Goal: Information Seeking & Learning: Find specific fact

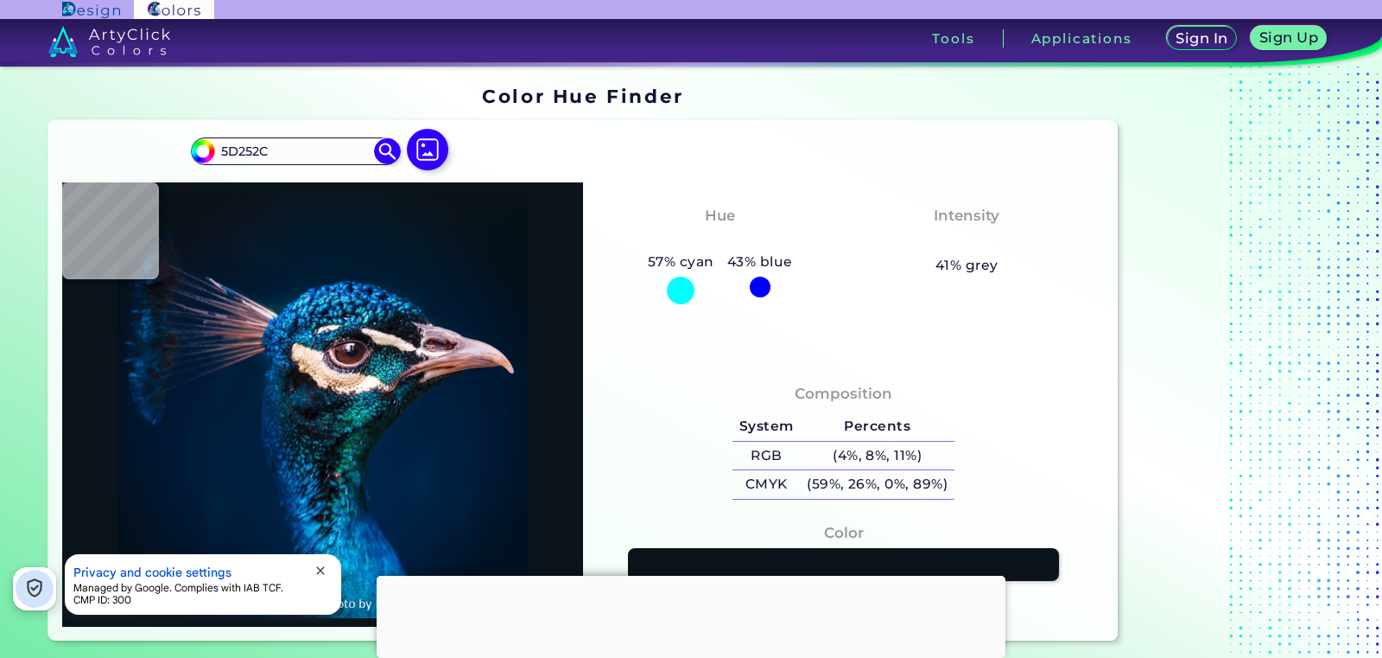
type input "5D252C"
type input "#5d252c"
type input "#5D252C"
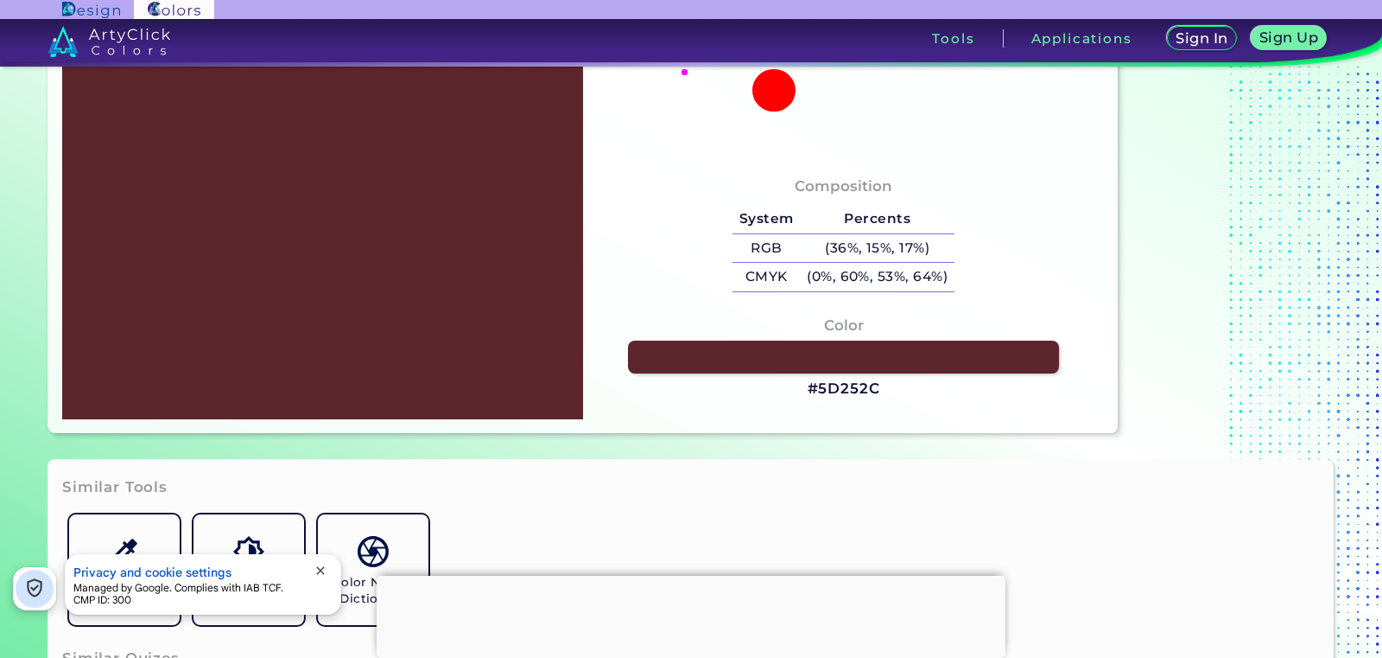
scroll to position [104, 0]
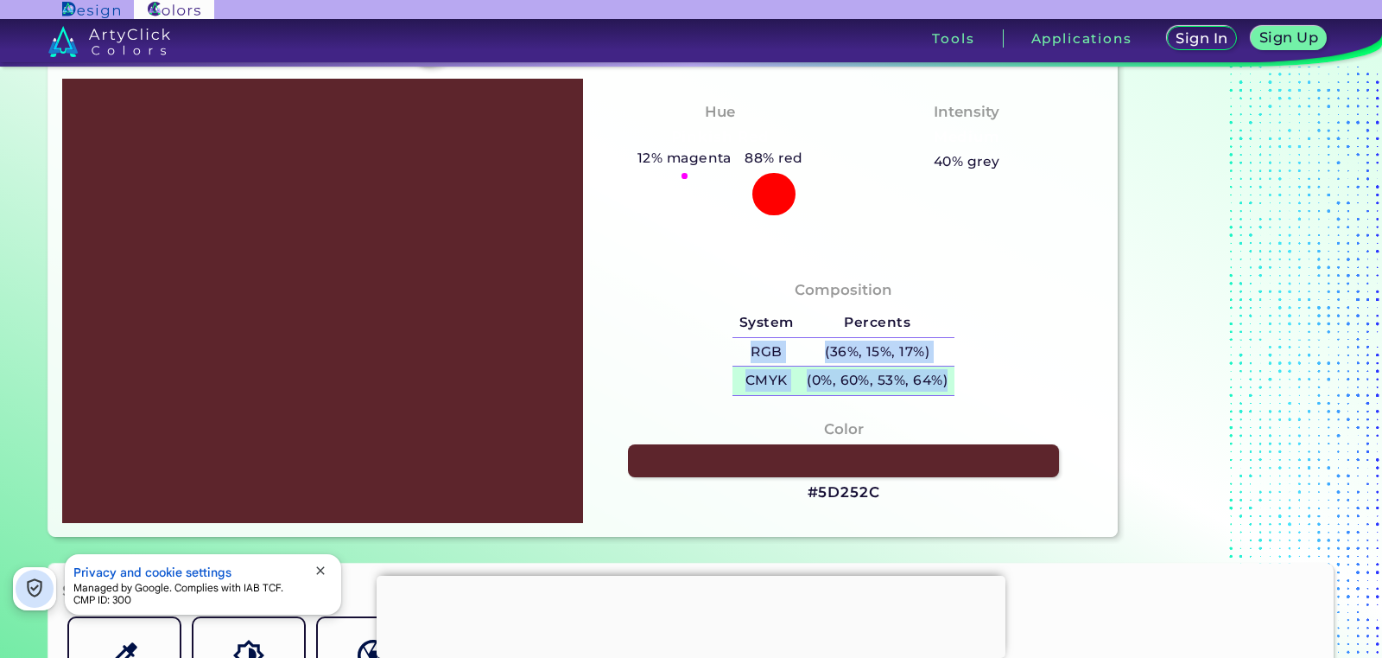
drag, startPoint x: 750, startPoint y: 349, endPoint x: 954, endPoint y: 390, distance: 207.9
click at [954, 390] on tbody "System Percents RGB (36%, 15%, 17%) CMYK (0%, 60%, 53%, 64%)" at bounding box center [844, 351] width 222 height 86
copy tbody "RGB (36%, 15%, 17%) CMYK (0%, 60%, 53%, 64%)"
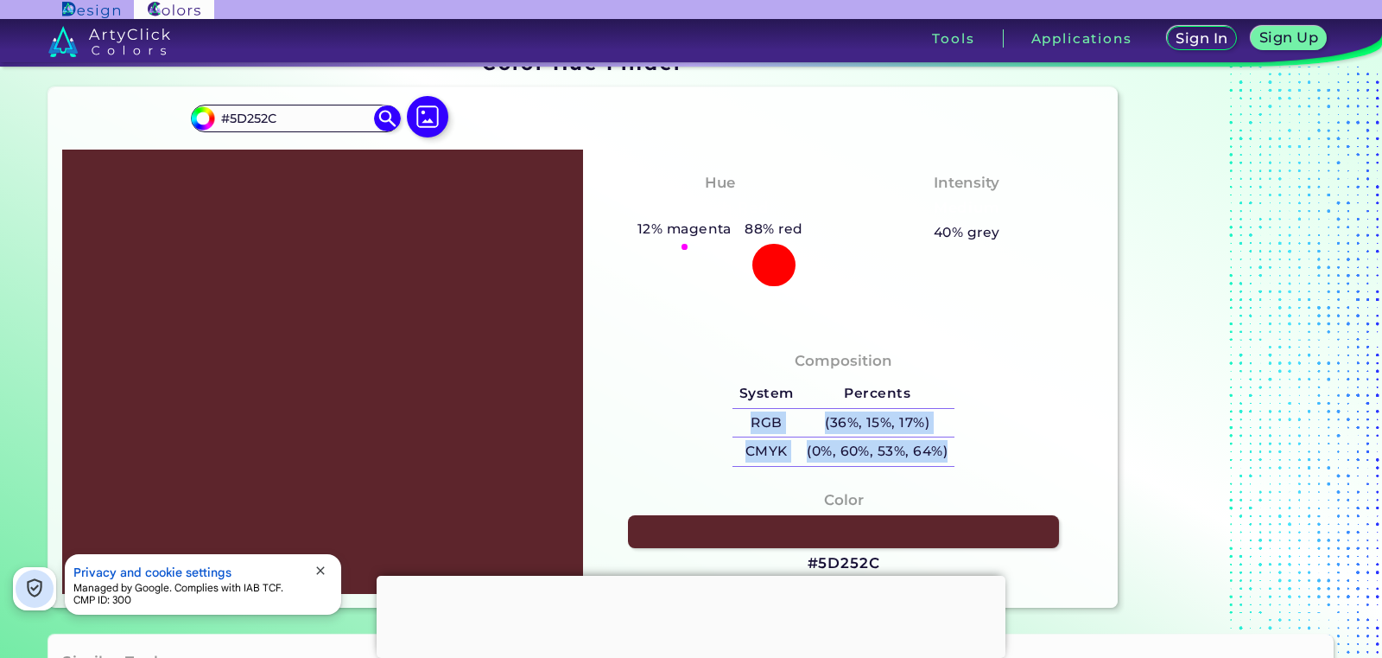
scroll to position [0, 0]
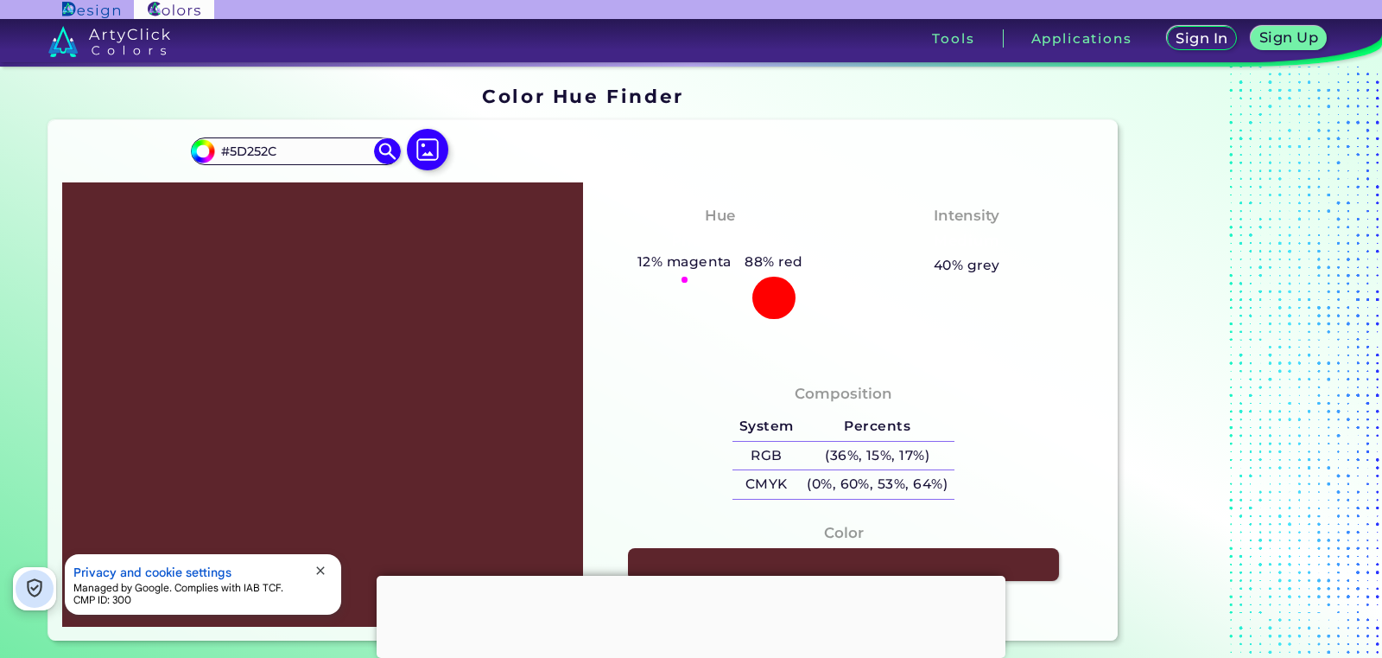
drag, startPoint x: 282, startPoint y: 155, endPoint x: 168, endPoint y: 152, distance: 114.1
click at [167, 152] on div "#5d252c #5D252C Acadia ◉ Acid Green ◉ Aero Blue ◉ Alabaster ◉ Albescent White ◉…" at bounding box center [583, 380] width 1070 height 520
paste input "e39b37f"
type input "e39b37f"
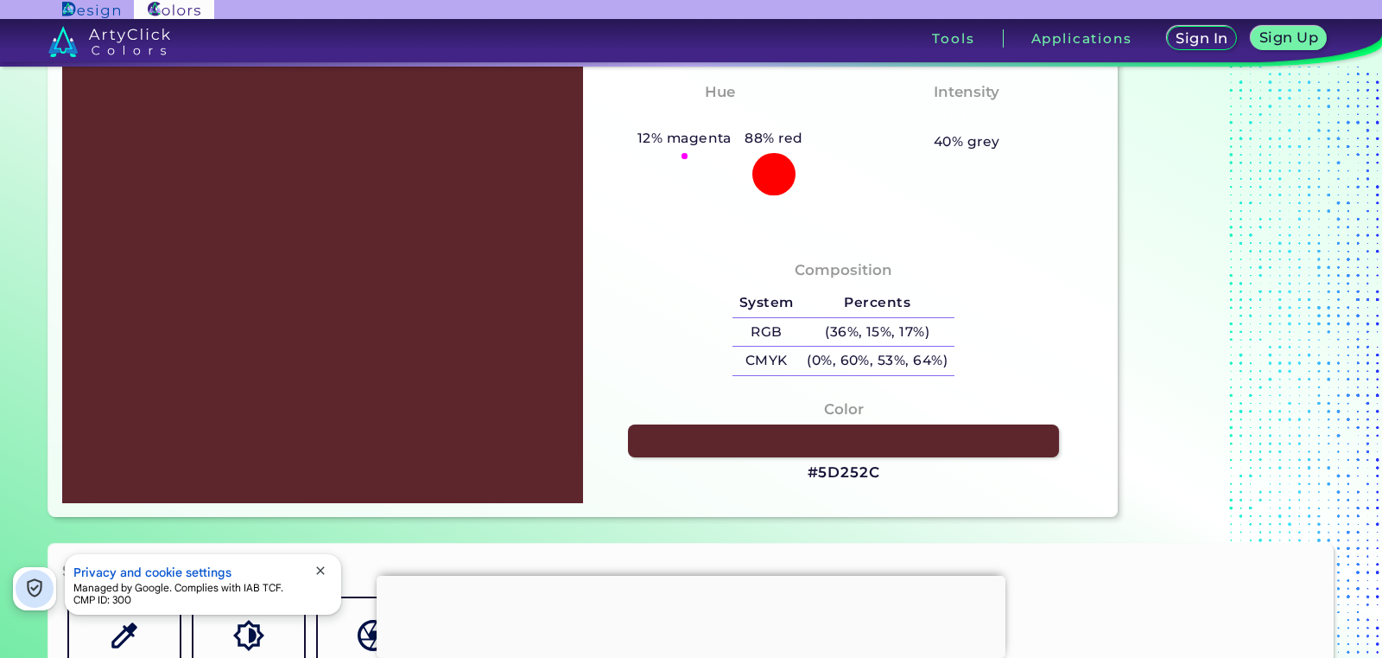
scroll to position [104, 0]
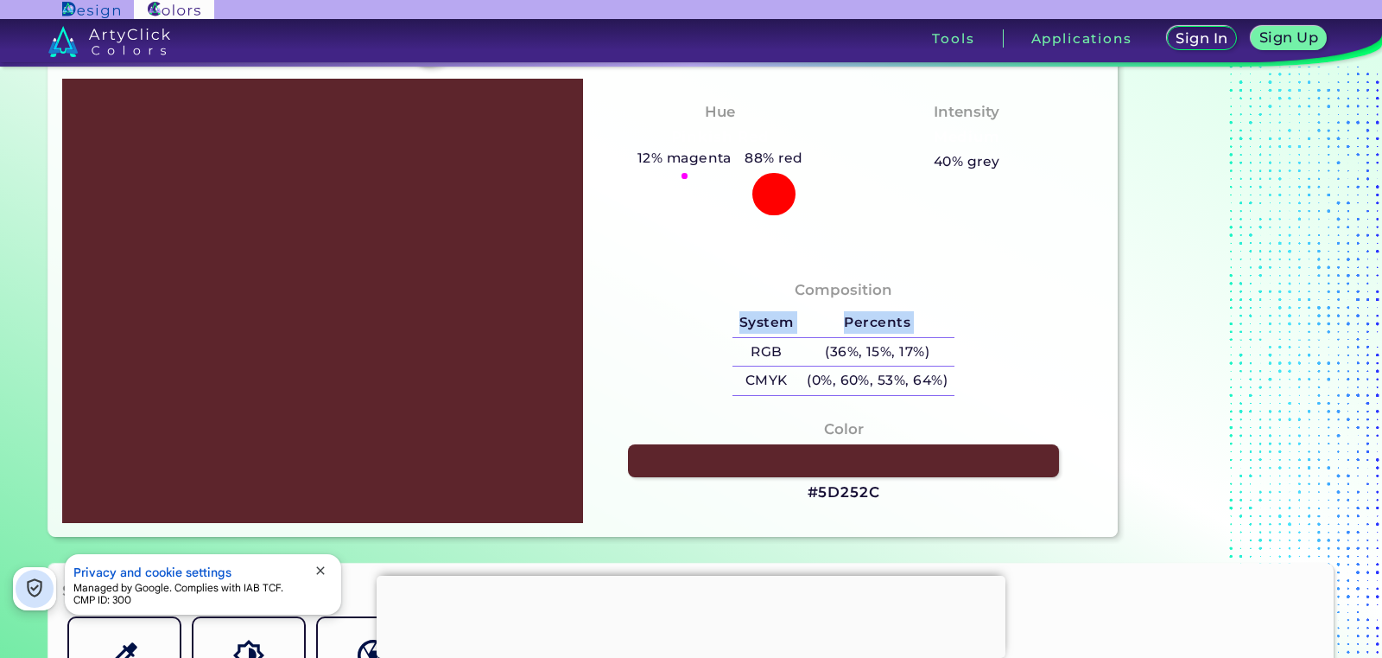
drag, startPoint x: 751, startPoint y: 346, endPoint x: 956, endPoint y: 386, distance: 208.8
click at [956, 386] on div "System Percents RGB (36%, 15%, 17%) CMYK (0%, 60%, 53%, 64%)" at bounding box center [844, 352] width 236 height 101
copy table "System Percents"
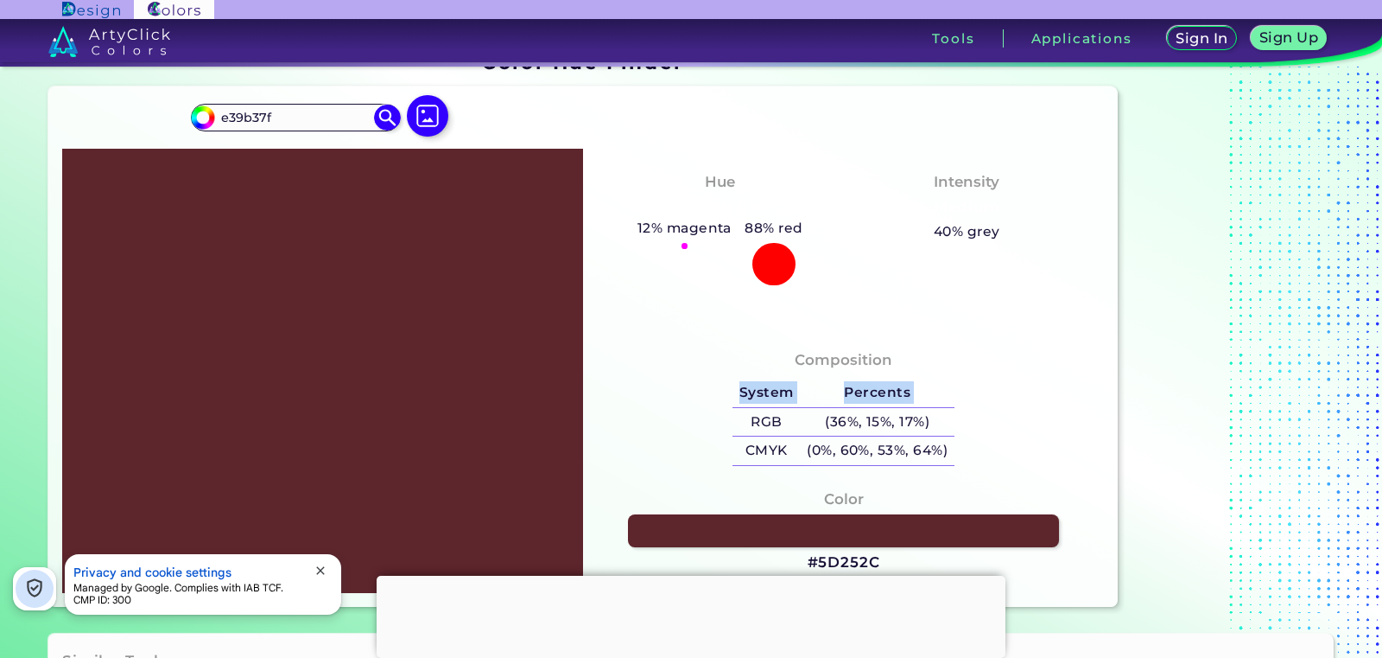
scroll to position [0, 0]
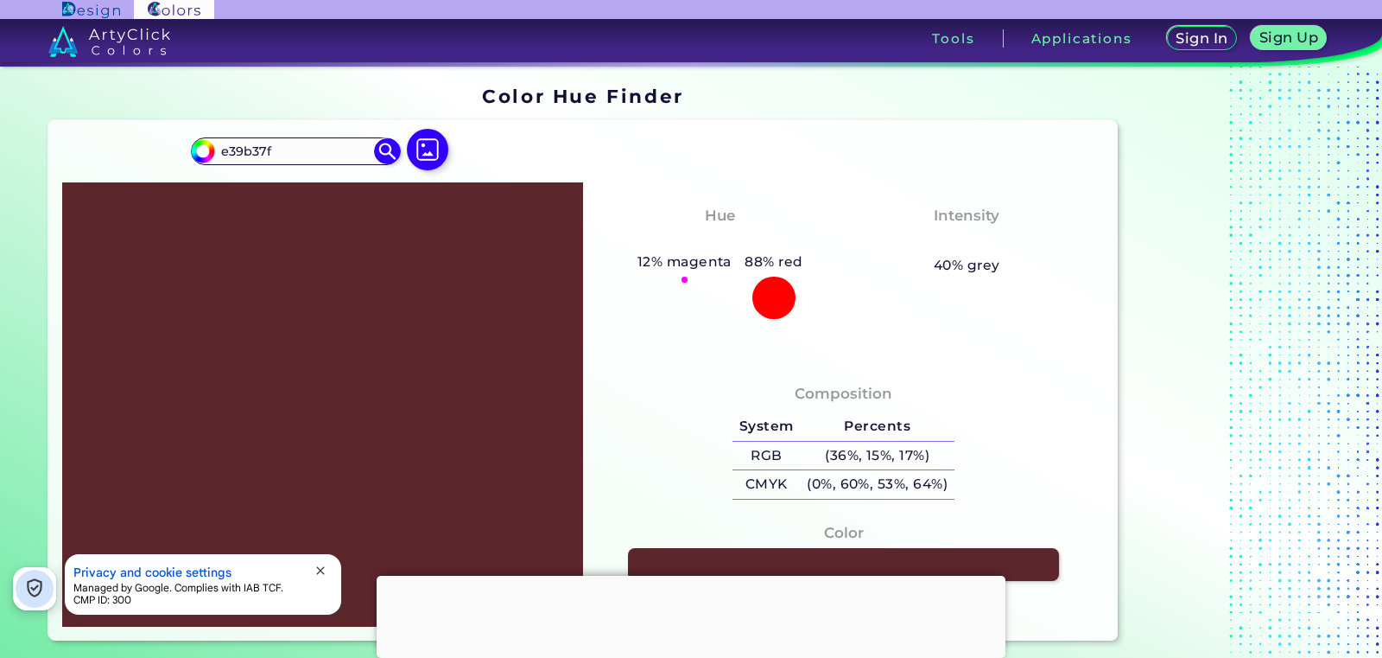
drag, startPoint x: 156, startPoint y: 148, endPoint x: 144, endPoint y: 145, distance: 11.5
click at [144, 145] on div "#5d252c e39b37f Acadia ◉ Acid Green ◉ Aero Blue ◉ Alabaster ◉ Albescent White ◉…" at bounding box center [583, 380] width 1070 height 520
type input "ffffff"
type input "#ffffff"
type input "#FFFFFF"
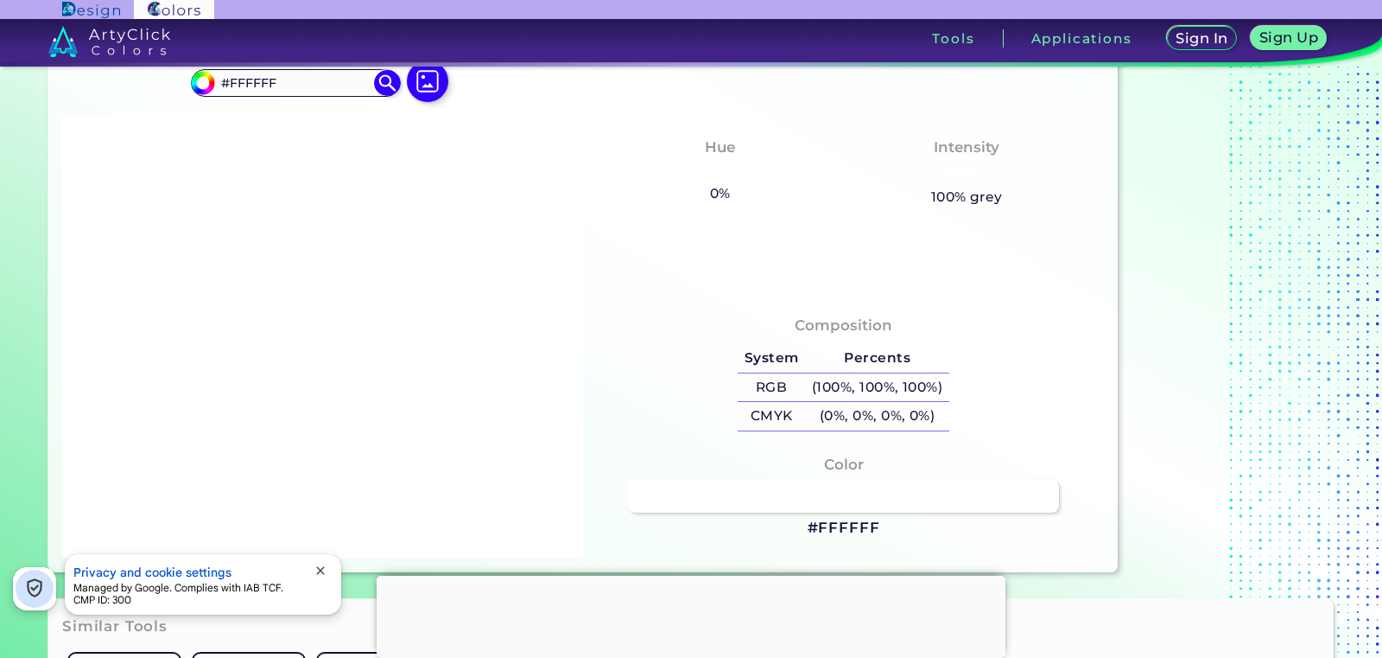
scroll to position [104, 0]
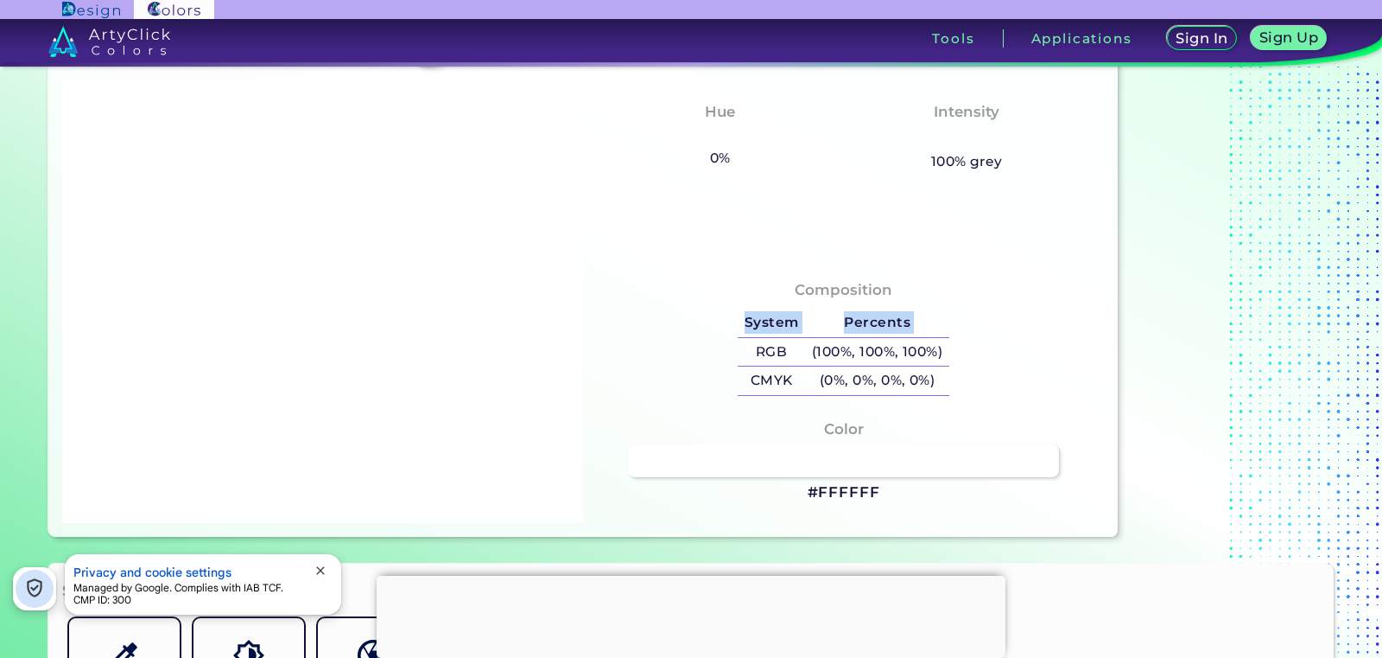
drag, startPoint x: 751, startPoint y: 359, endPoint x: 969, endPoint y: 389, distance: 219.8
click at [969, 389] on div "Composition System Percents RGB (100%, 100%, 100%) CMYK (0%, 0%, 0%, 0%)" at bounding box center [843, 339] width 493 height 139
copy table "System Percents"
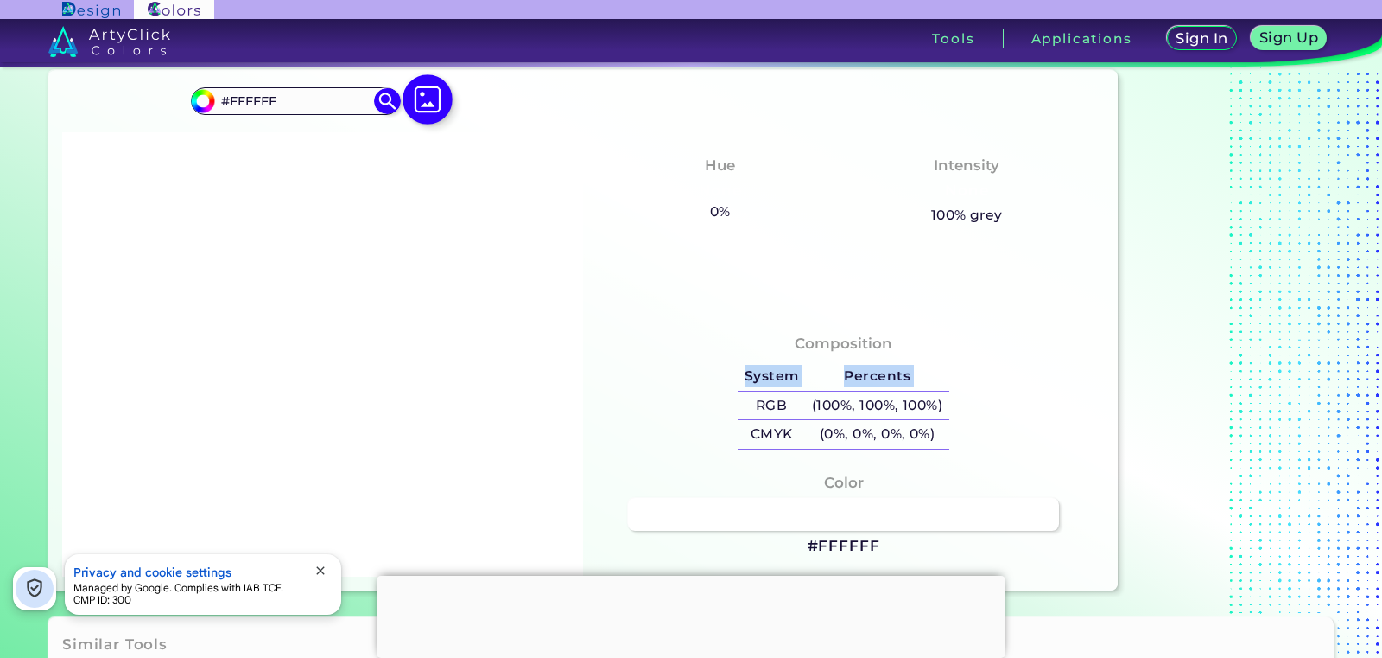
scroll to position [0, 0]
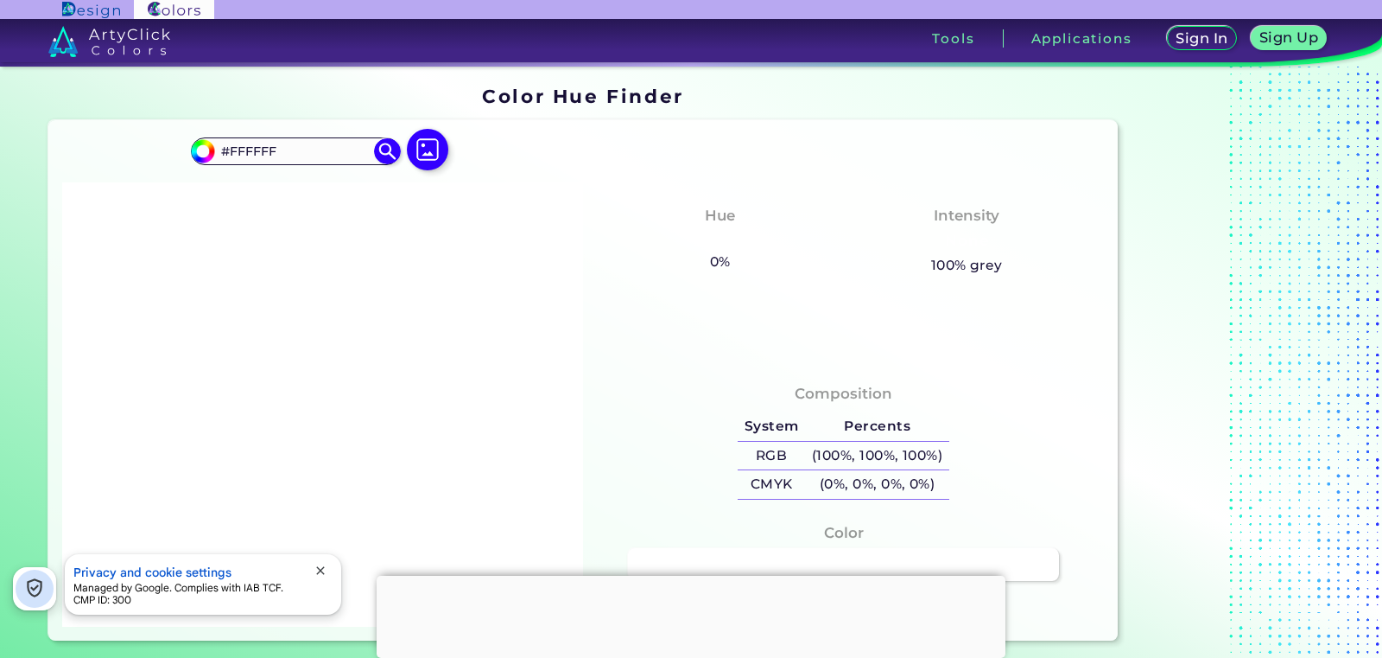
drag, startPoint x: 340, startPoint y: 151, endPoint x: 146, endPoint y: 118, distance: 197.3
click at [147, 120] on div "#ffffff #FFFFFF Acadia ◉ Acid Green ◉ Aero Blue ◉ Alabaster ◉ Albescent White ◉…" at bounding box center [583, 380] width 1070 height 520
type input "000000"
type input "#000000"
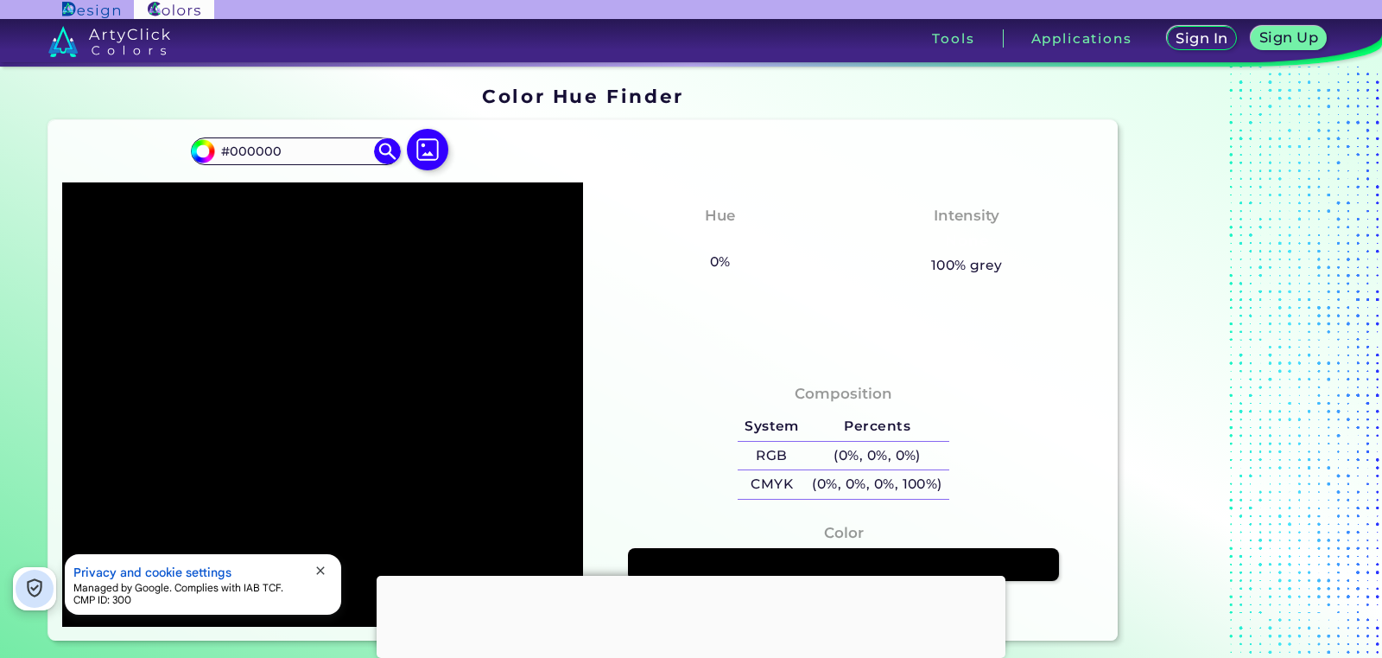
scroll to position [104, 0]
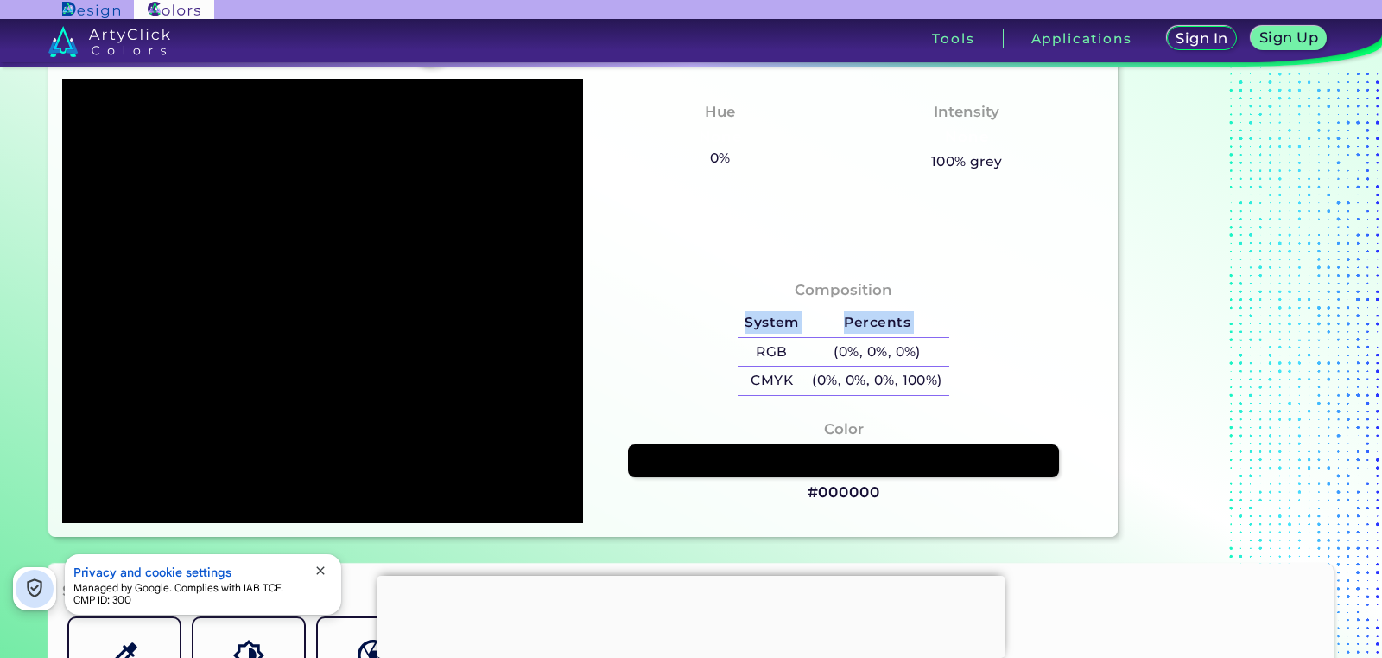
drag, startPoint x: 737, startPoint y: 355, endPoint x: 1005, endPoint y: 365, distance: 268.1
click at [1005, 365] on div "Composition System Percents RGB (0%, 0%, 0%) CMYK (0%, 0%, 0%, 100%)" at bounding box center [843, 339] width 493 height 139
copy table "System Percents"
